Goal: Information Seeking & Learning: Find specific fact

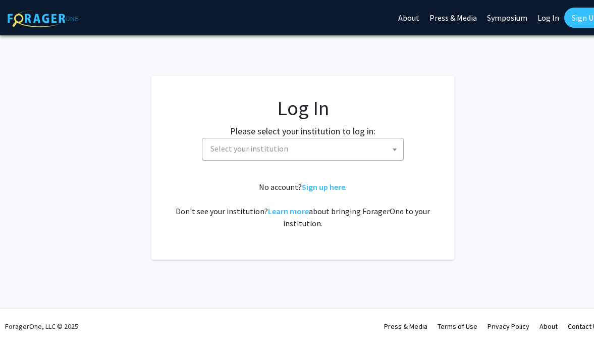
select select
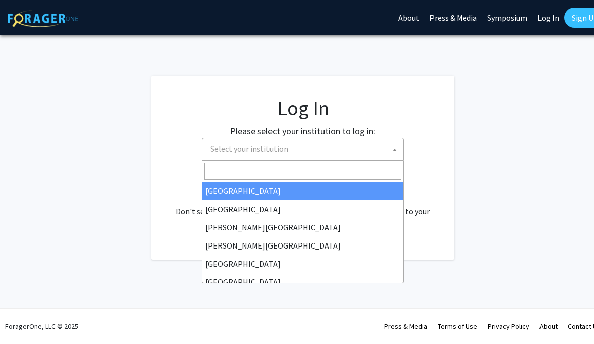
click at [237, 148] on span "Select your institution" at bounding box center [250, 148] width 78 height 10
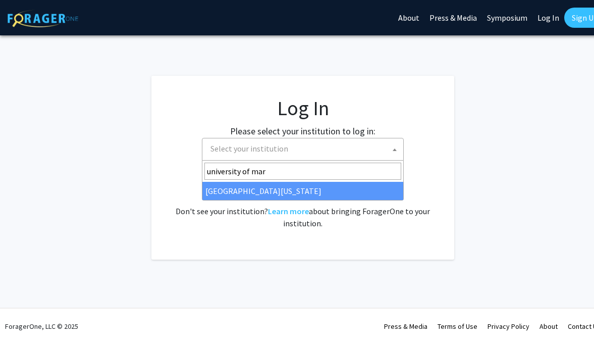
type input "university of mar"
select select "31"
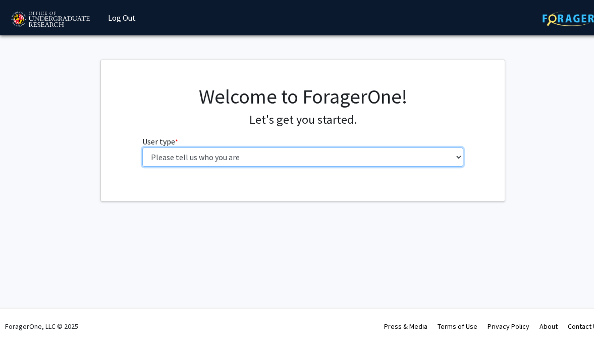
select select "1: undergrad"
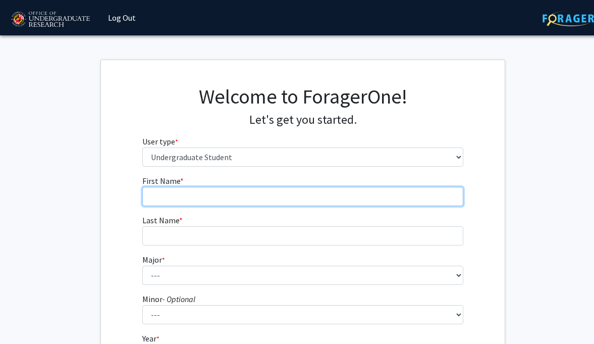
click at [201, 196] on input "First Name * required" at bounding box center [303, 196] width 322 height 19
type input "[PERSON_NAME]"
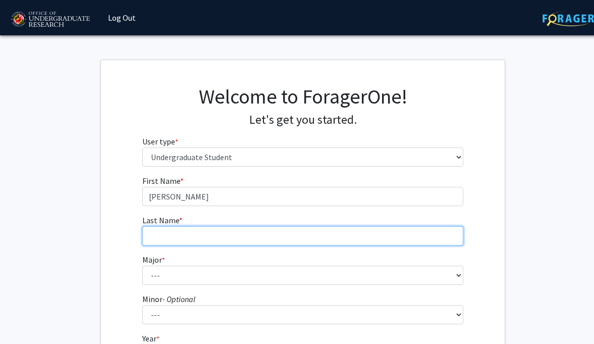
click at [281, 229] on input "Last Name * required" at bounding box center [303, 235] width 322 height 19
type input "[PERSON_NAME]"
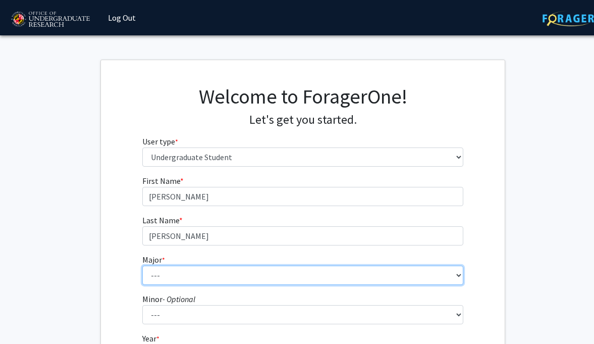
select select "17: 2318"
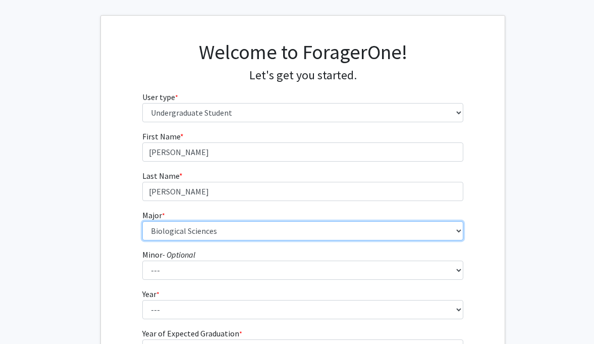
scroll to position [50, 0]
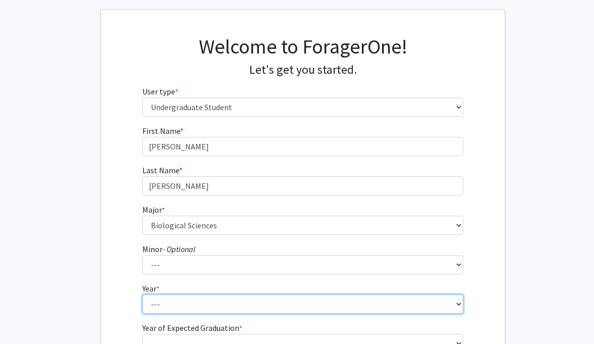
select select "4: senior"
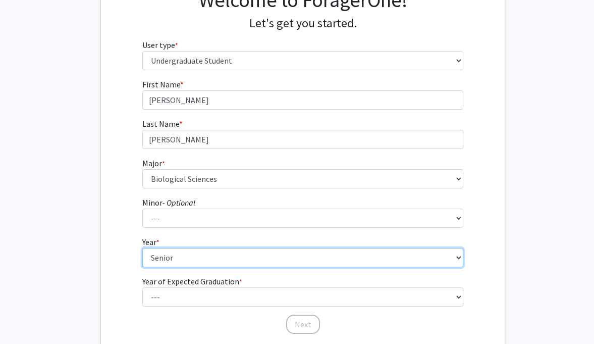
scroll to position [100, 0]
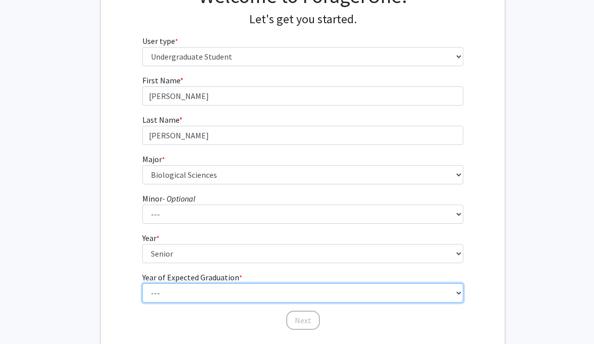
select select "2: 2026"
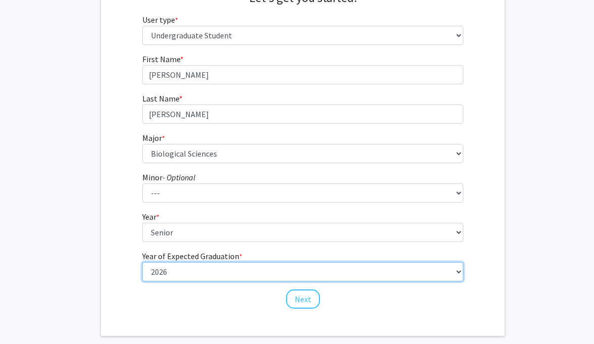
scroll to position [143, 0]
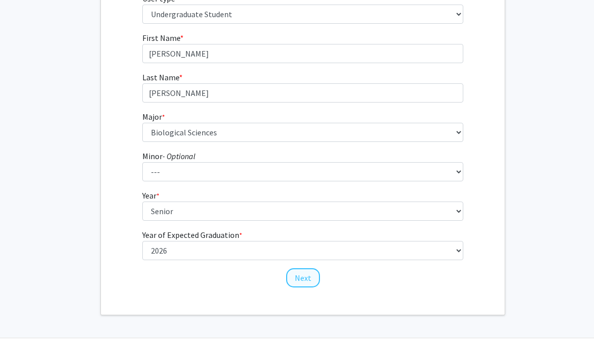
click at [305, 284] on button "Next" at bounding box center [303, 277] width 34 height 19
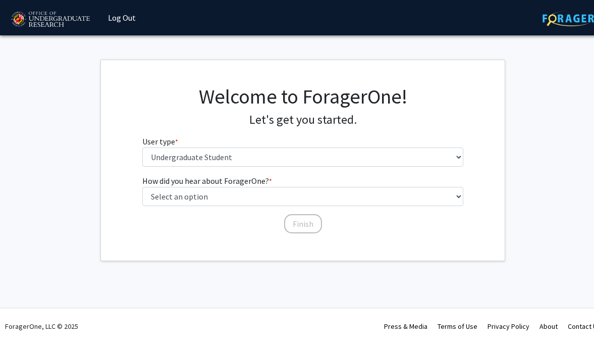
scroll to position [0, 0]
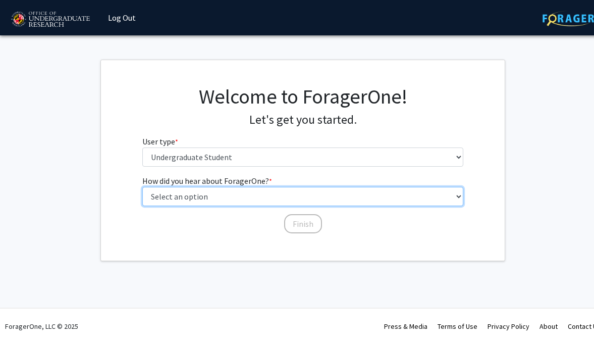
select select "3: university_website"
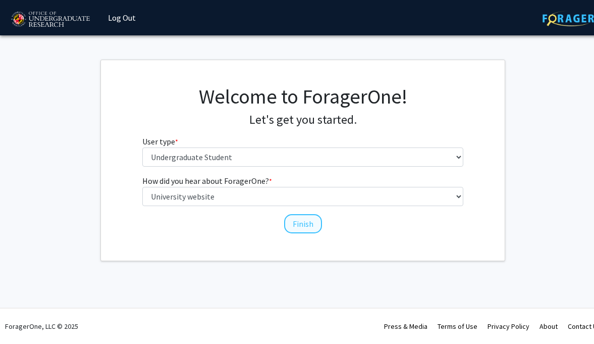
click at [302, 219] on button "Finish" at bounding box center [303, 223] width 38 height 19
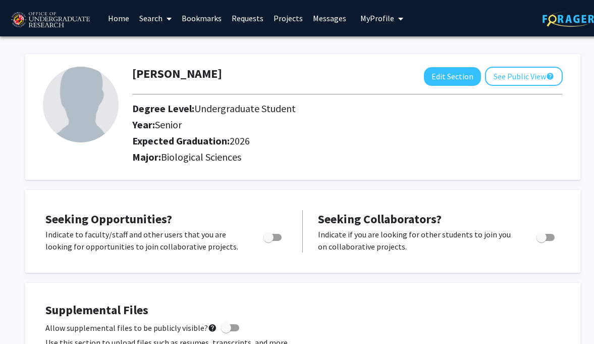
click at [161, 20] on link "Search" at bounding box center [155, 18] width 42 height 35
click at [254, 19] on link "Requests" at bounding box center [248, 18] width 42 height 35
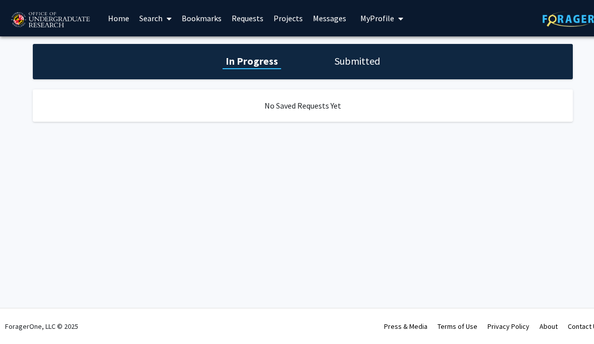
click at [283, 21] on link "Projects" at bounding box center [288, 18] width 39 height 35
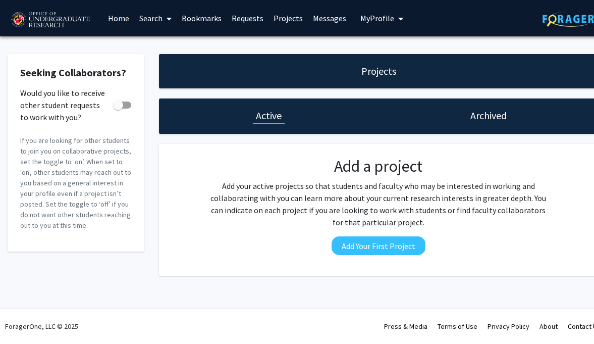
click at [124, 21] on link "Home" at bounding box center [118, 18] width 31 height 35
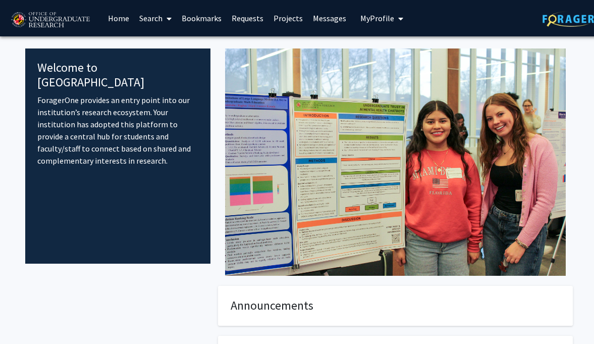
click at [152, 19] on link "Search" at bounding box center [155, 18] width 42 height 35
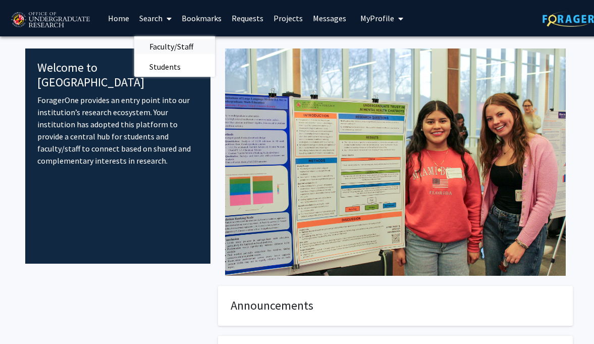
click at [164, 49] on span "Faculty/Staff" at bounding box center [171, 46] width 74 height 20
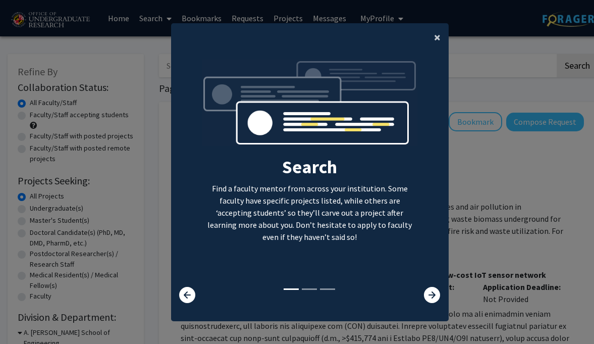
click at [434, 33] on span "×" at bounding box center [437, 37] width 7 height 16
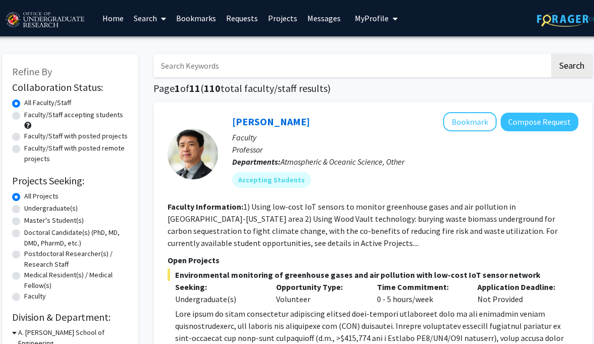
scroll to position [0, 6]
click at [187, 66] on input "Search Keywords" at bounding box center [351, 65] width 396 height 23
type input "genetics"
click at [571, 67] on button "Search" at bounding box center [571, 65] width 41 height 23
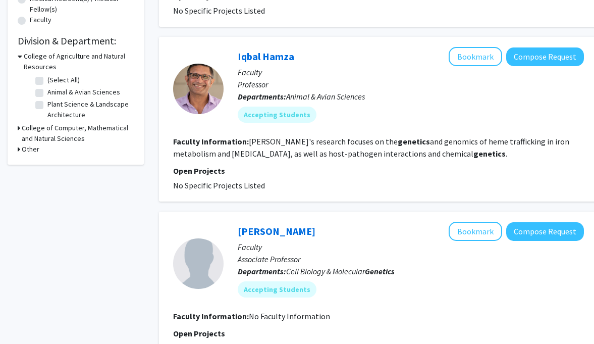
scroll to position [258, 0]
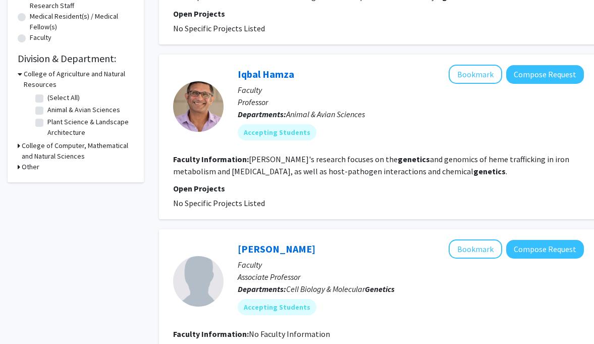
click at [398, 164] on b "genetics" at bounding box center [414, 159] width 32 height 10
click at [273, 76] on link "Iqbal Hamza" at bounding box center [266, 74] width 57 height 13
